Goal: Transaction & Acquisition: Purchase product/service

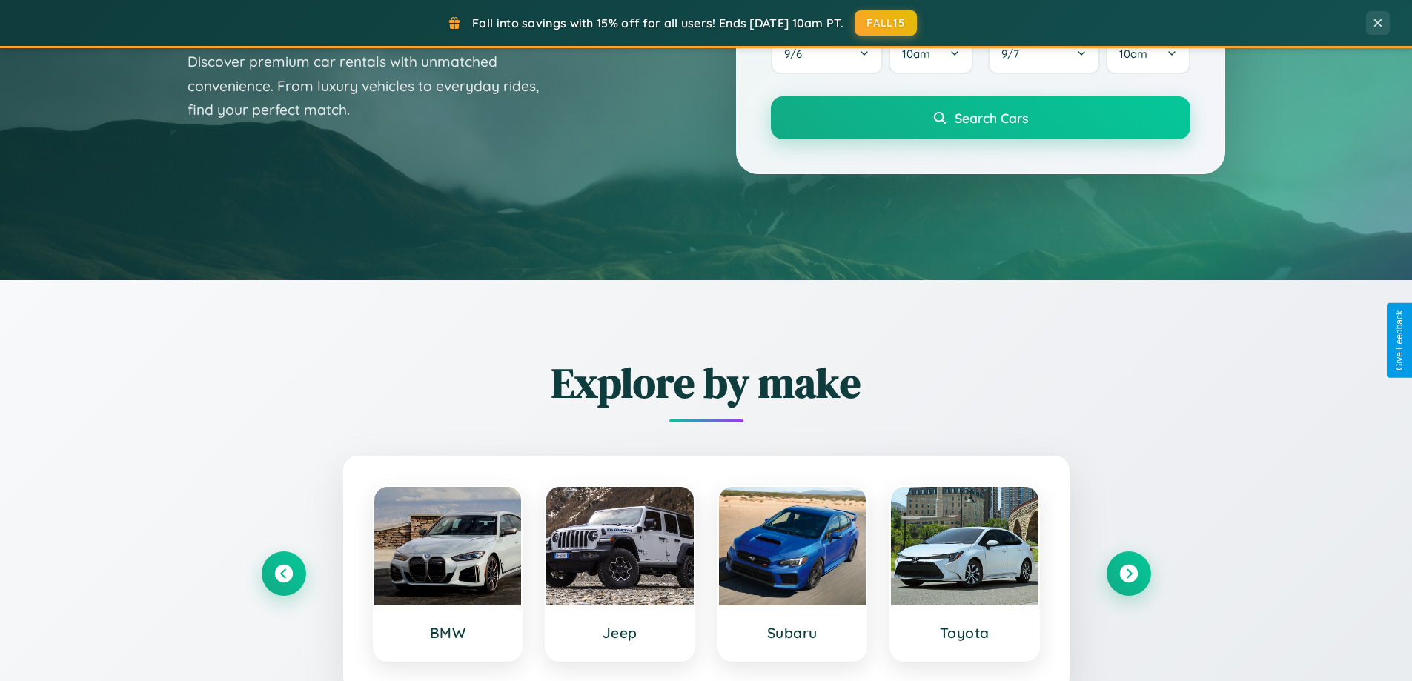
scroll to position [639, 0]
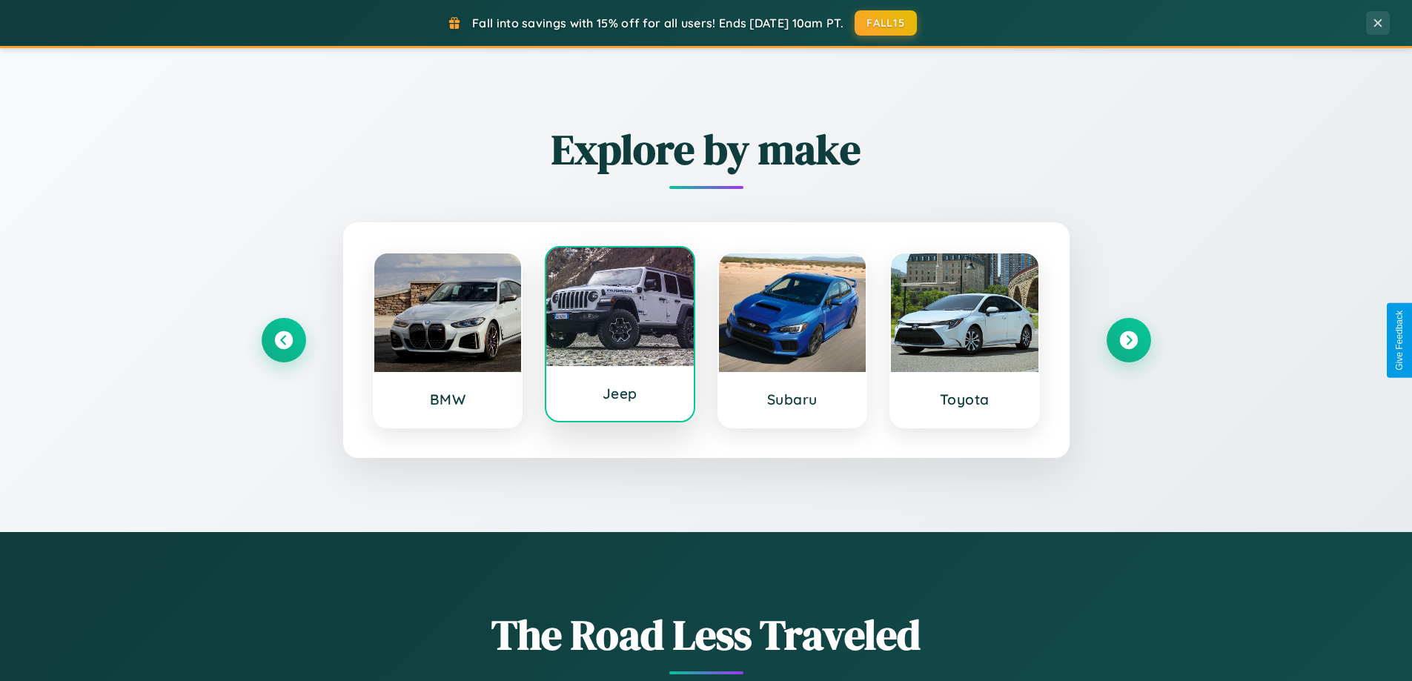
click at [620, 336] on div at bounding box center [620, 307] width 148 height 119
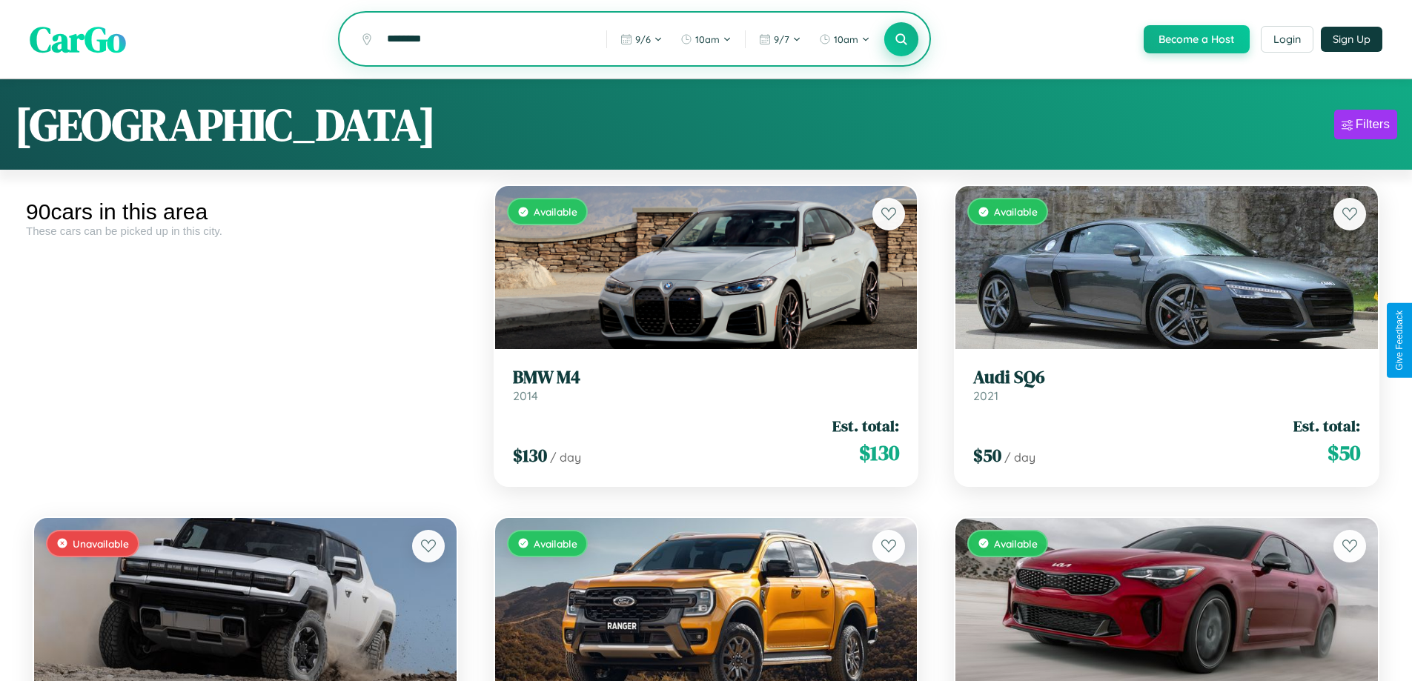
click at [901, 40] on icon at bounding box center [902, 39] width 14 height 14
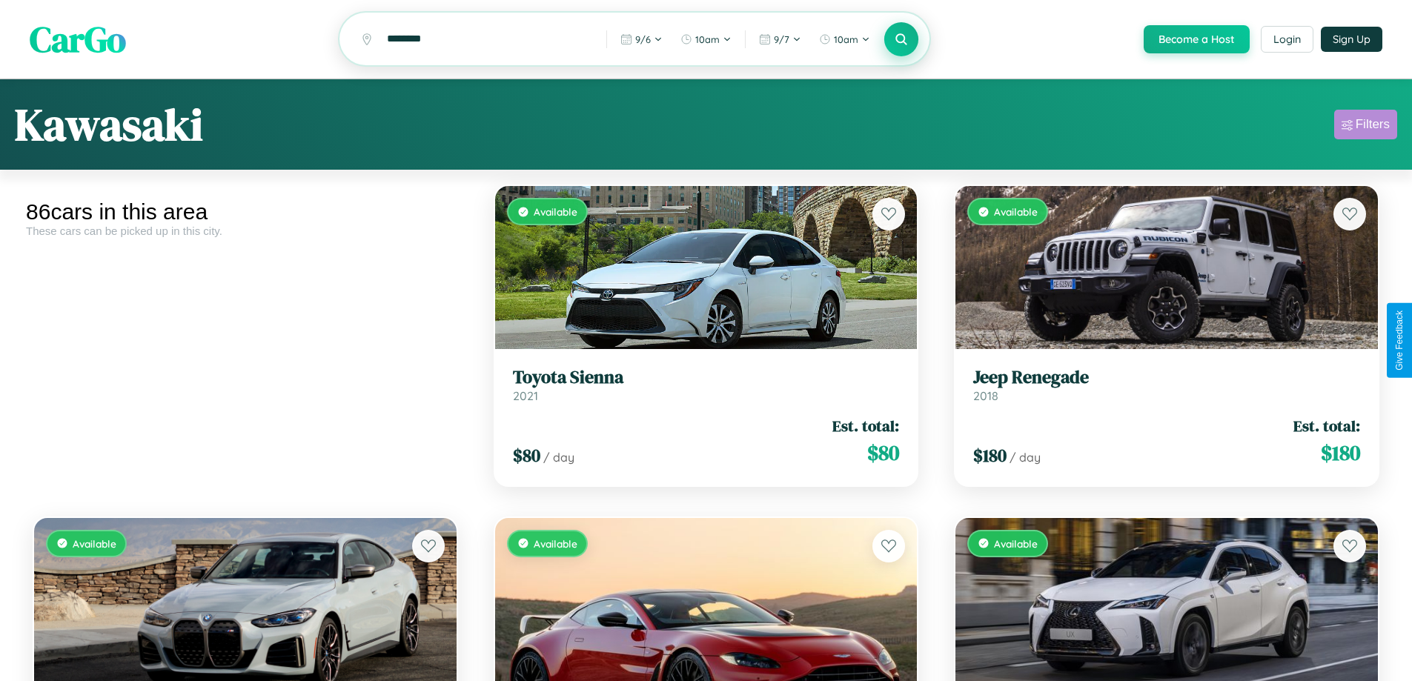
click at [1366, 127] on div "Filters" at bounding box center [1373, 124] width 34 height 15
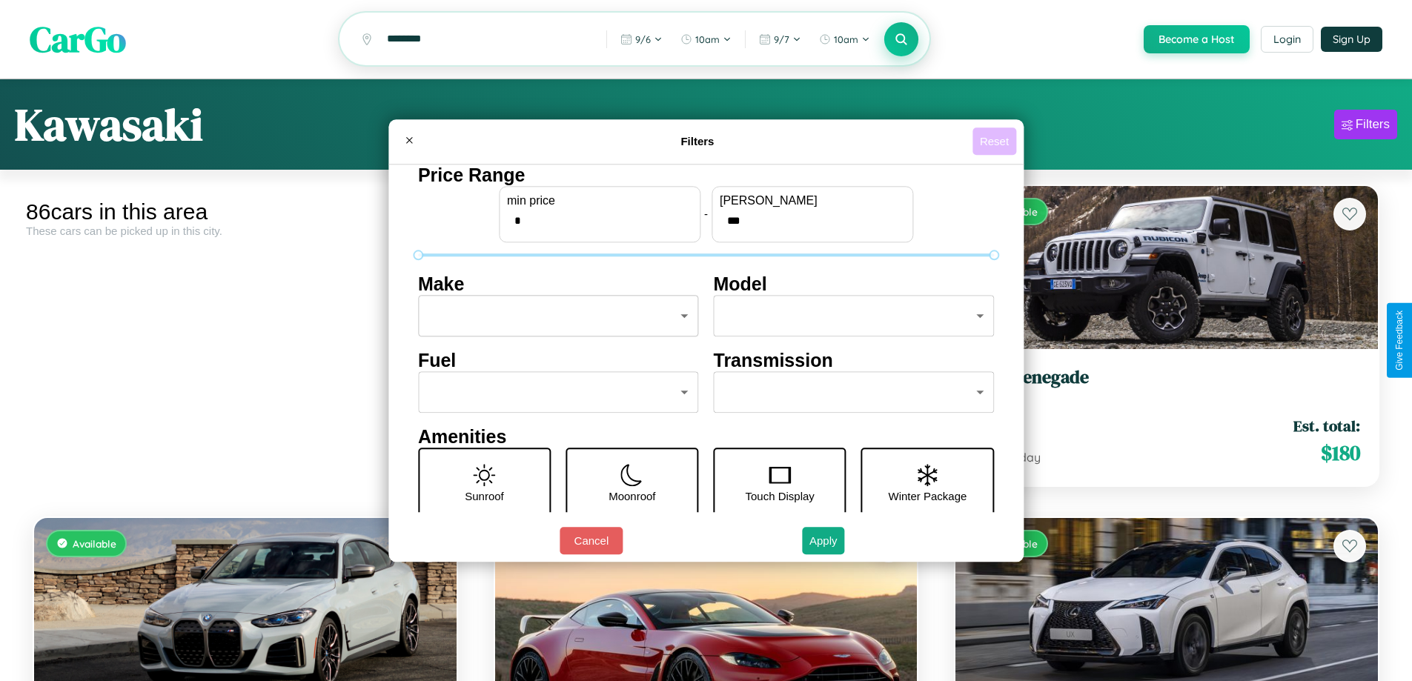
click at [997, 141] on button "Reset" at bounding box center [995, 141] width 44 height 27
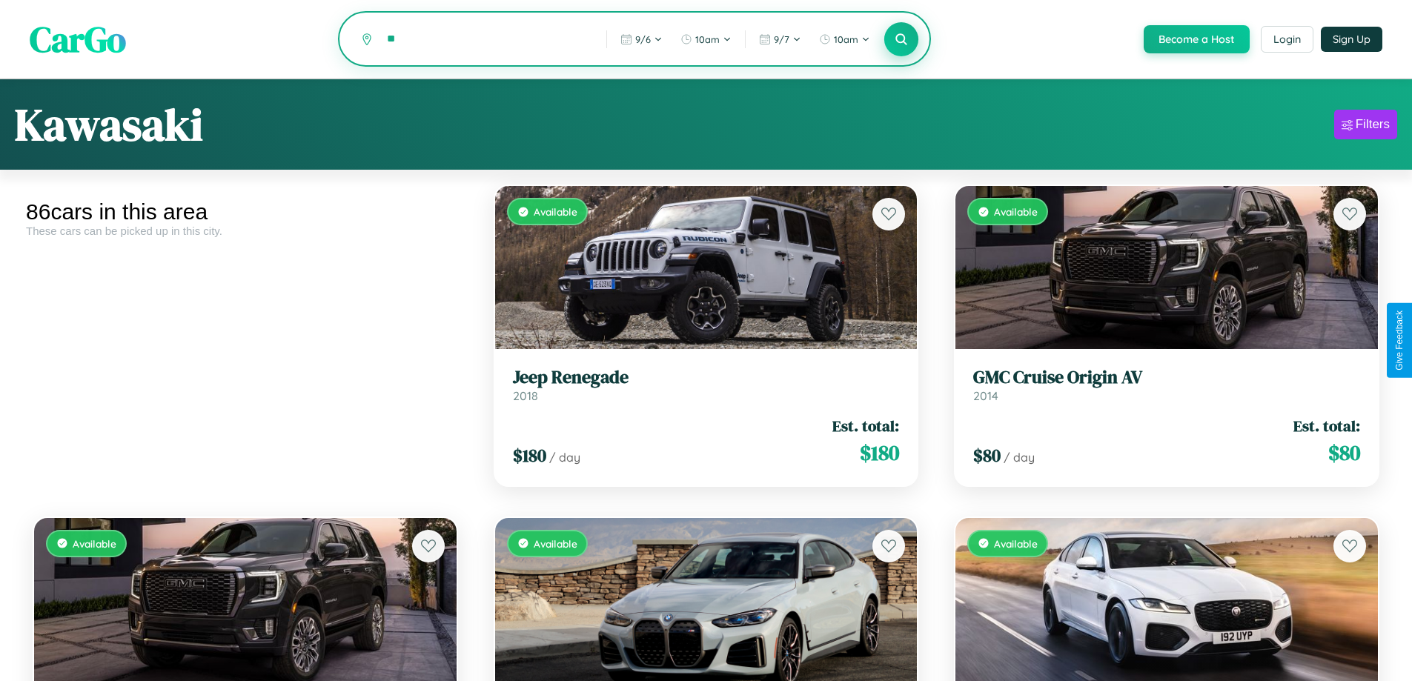
type input "*"
type input "******"
click at [901, 40] on icon at bounding box center [902, 39] width 14 height 14
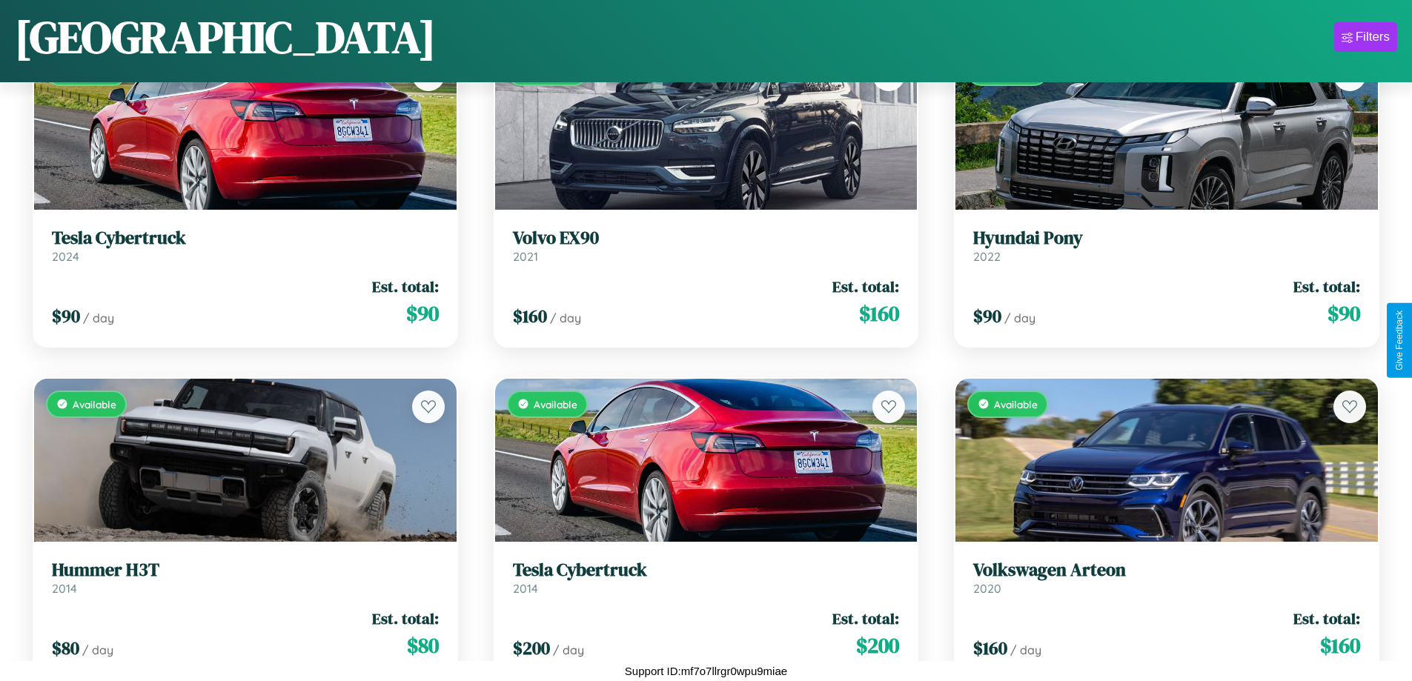
scroll to position [5189, 0]
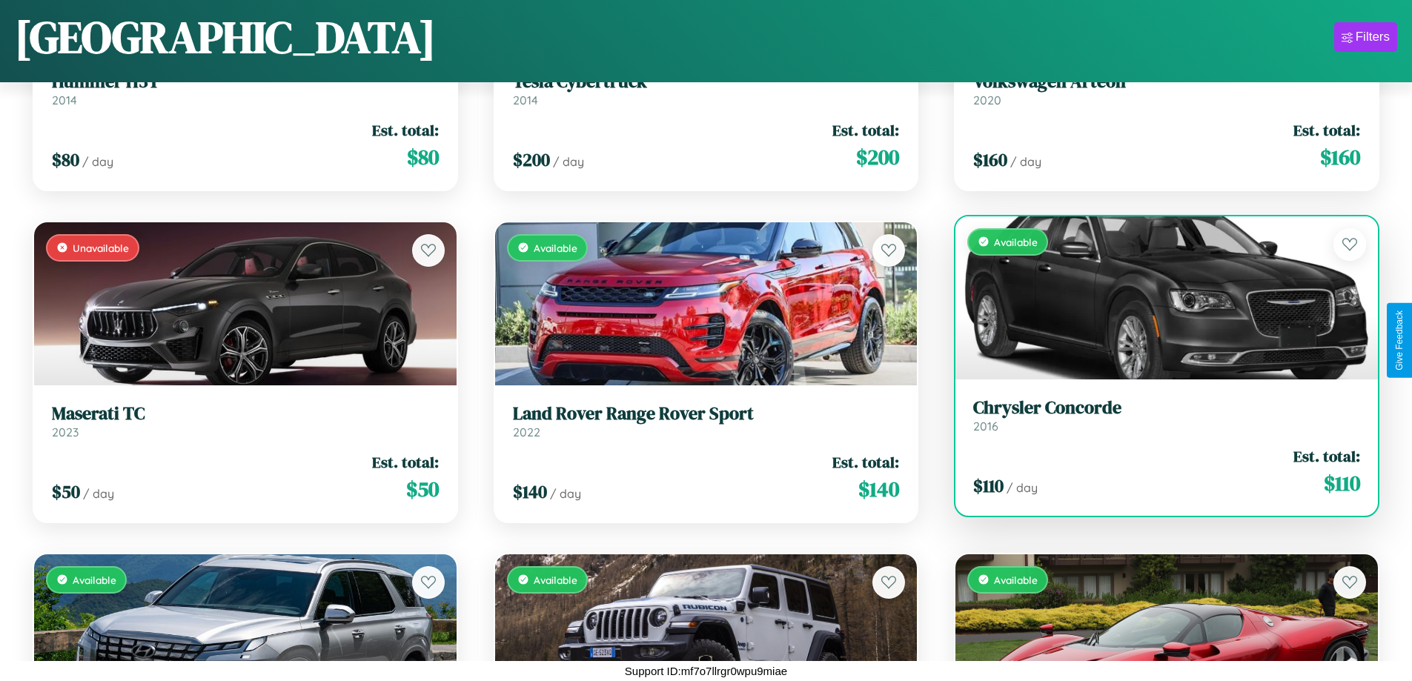
click at [1157, 418] on link "Chrysler Concorde 2016" at bounding box center [1167, 415] width 387 height 36
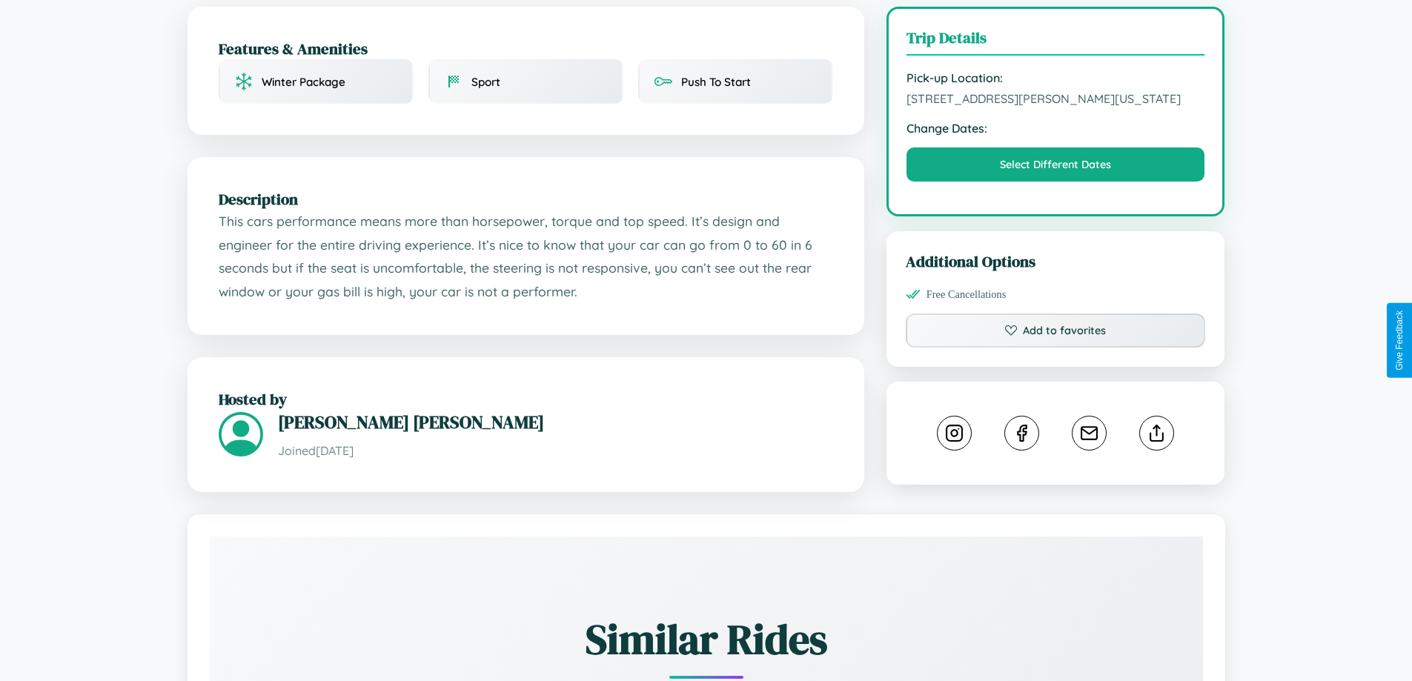
scroll to position [400, 0]
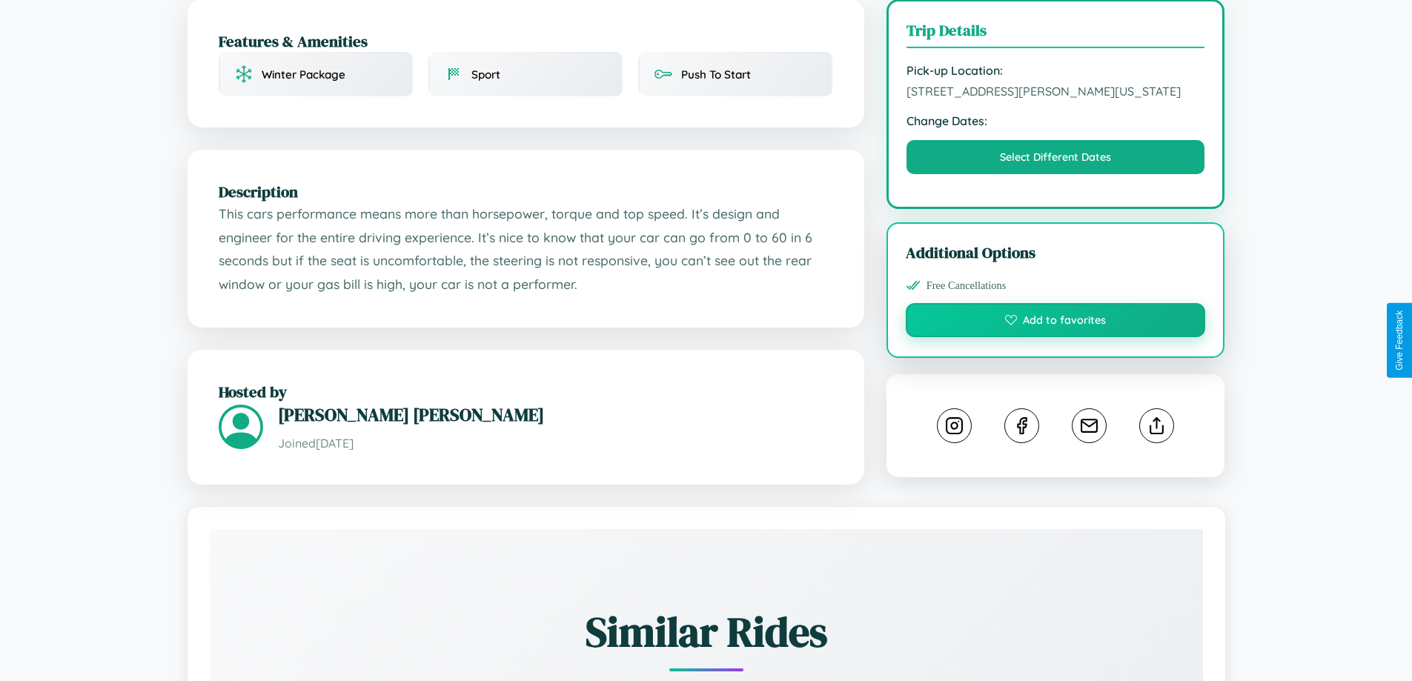
click at [1056, 337] on button "Add to favorites" at bounding box center [1056, 320] width 300 height 34
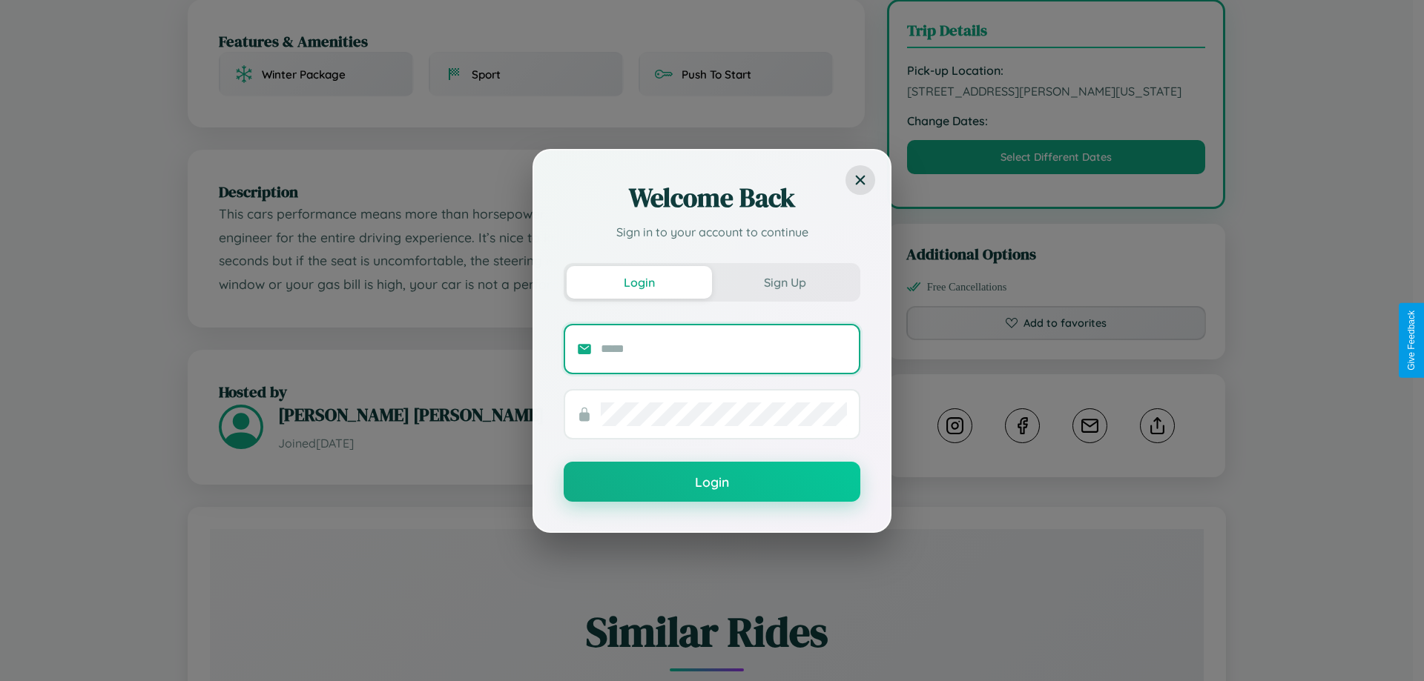
click at [724, 348] on input "text" at bounding box center [724, 349] width 246 height 24
type input "**********"
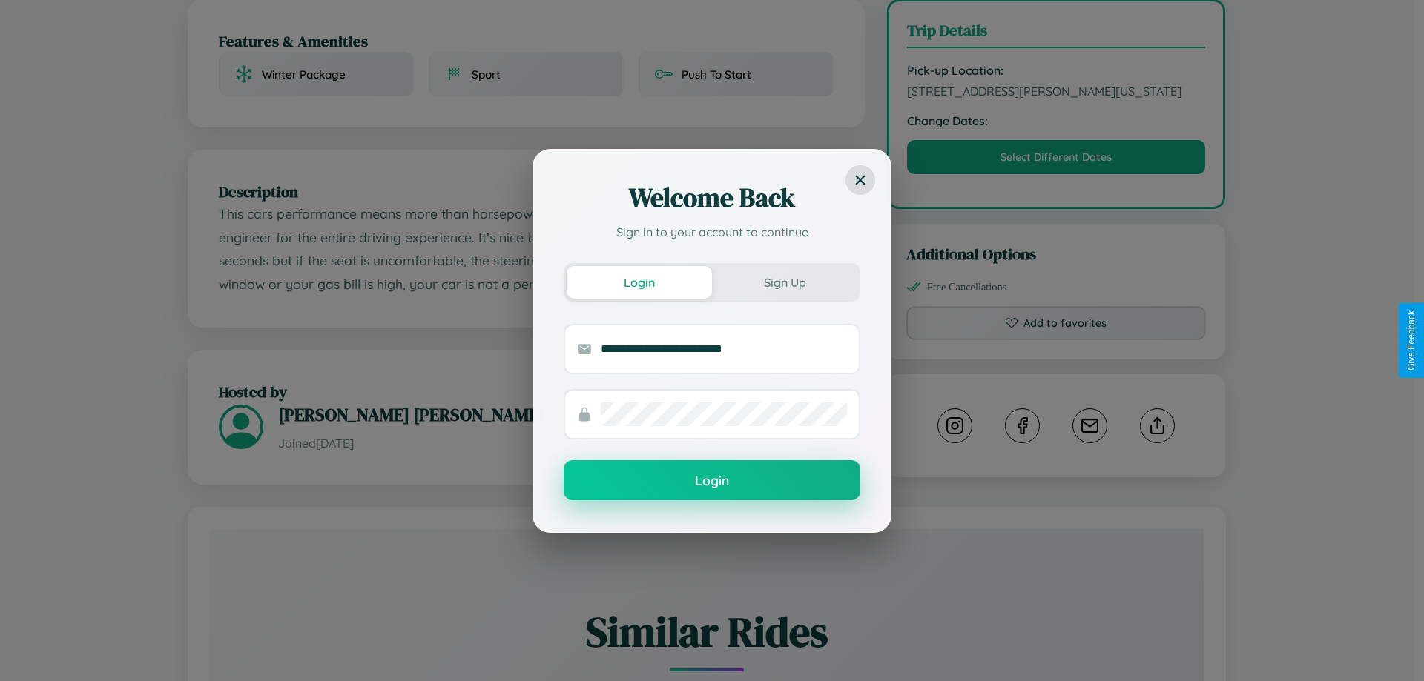
click at [712, 481] on button "Login" at bounding box center [712, 480] width 297 height 40
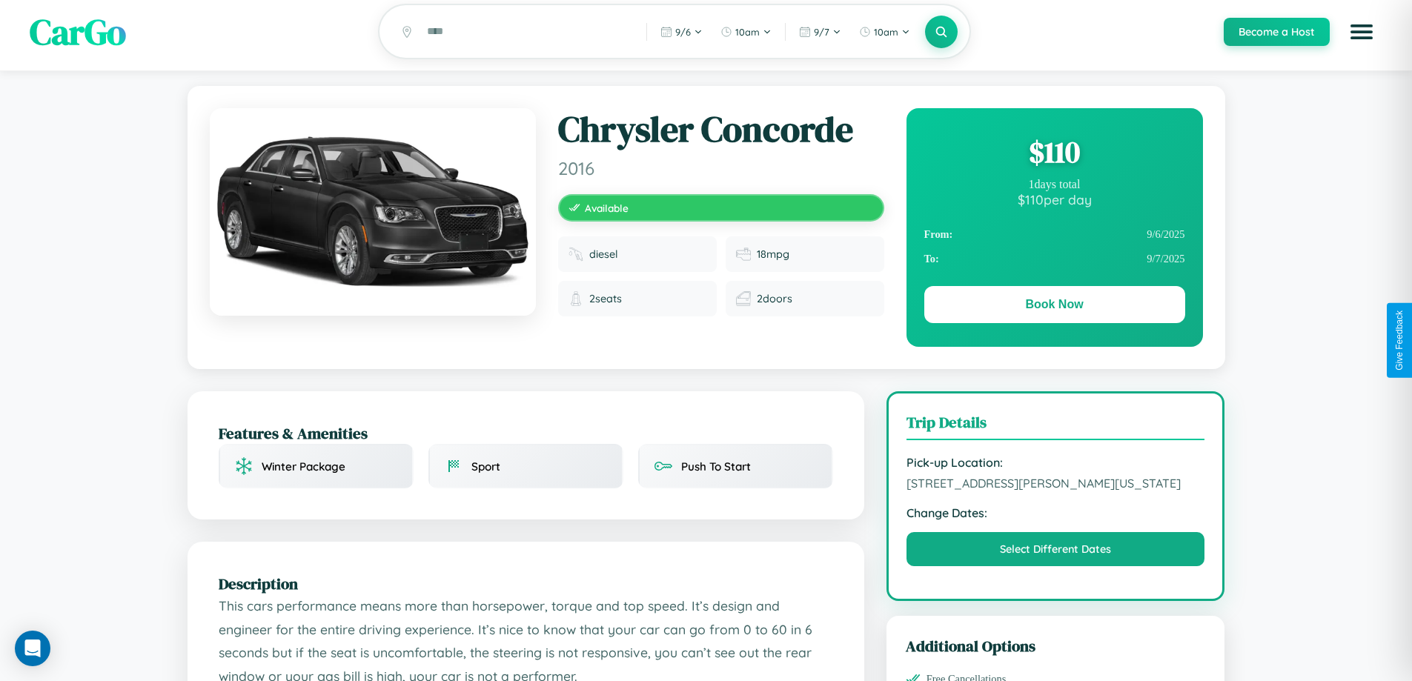
scroll to position [0, 0]
